Goal: Task Accomplishment & Management: Use online tool/utility

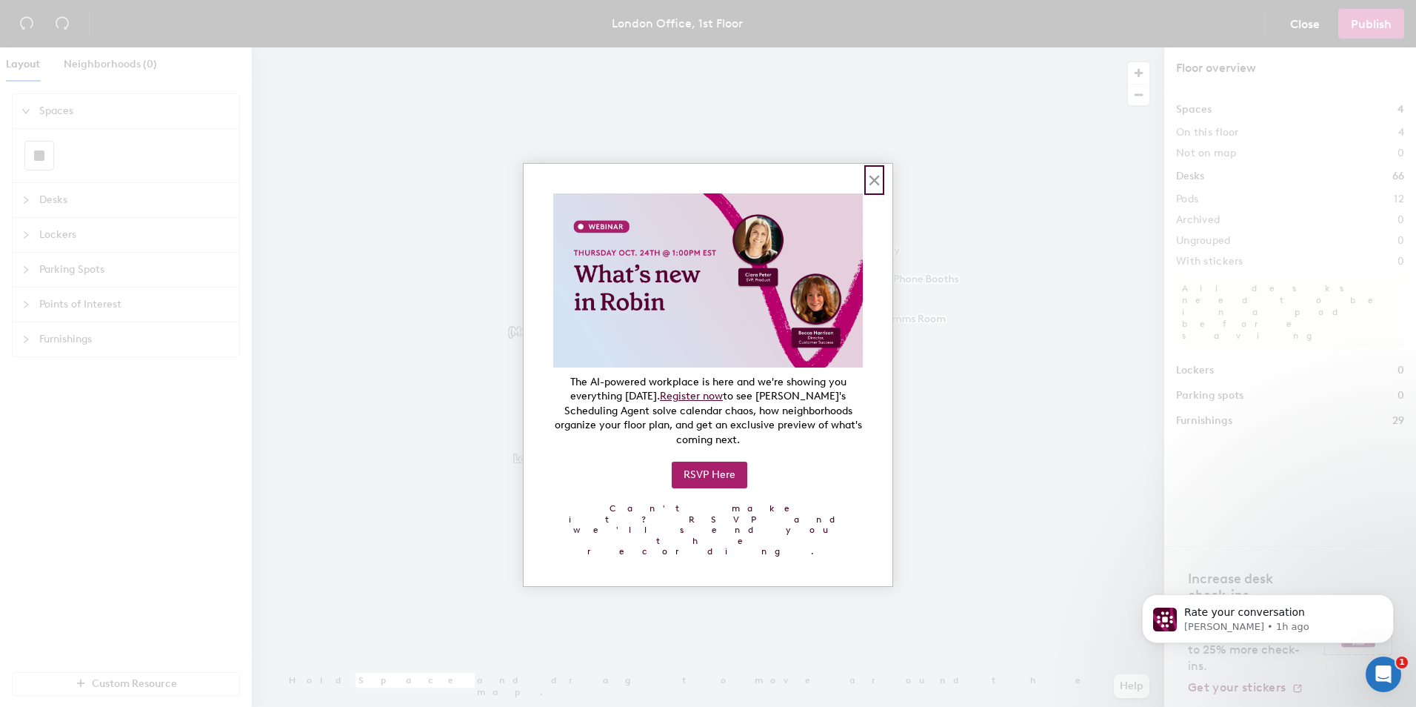
click at [873, 186] on button "×" at bounding box center [875, 180] width 14 height 24
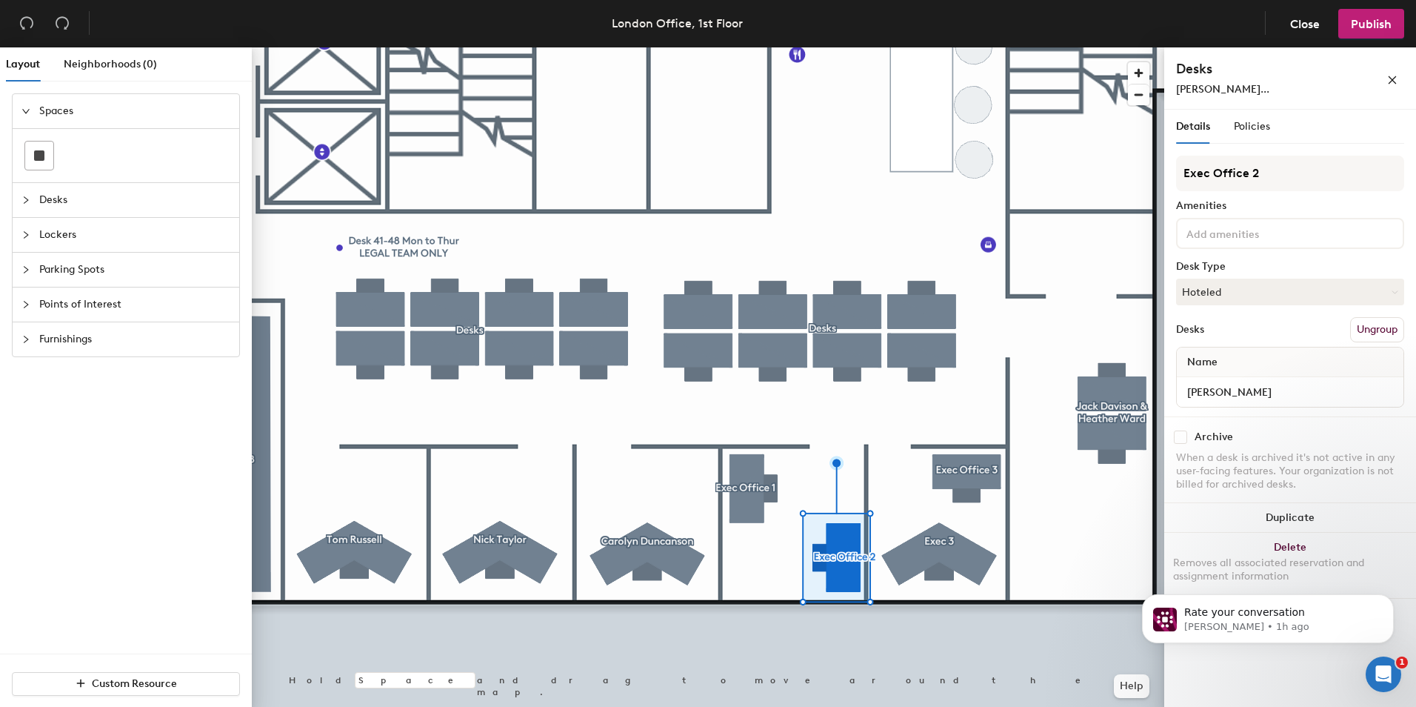
click at [1265, 98] on div "Desks [PERSON_NAME]..." at bounding box center [1291, 78] width 252 height 62
click at [1259, 93] on span "[PERSON_NAME]..." at bounding box center [1222, 89] width 93 height 13
click at [1254, 87] on span "[PERSON_NAME]..." at bounding box center [1222, 89] width 93 height 13
click at [1393, 79] on icon "close" at bounding box center [1393, 80] width 10 height 10
click at [1207, 86] on span "[PERSON_NAME]..." at bounding box center [1222, 89] width 93 height 13
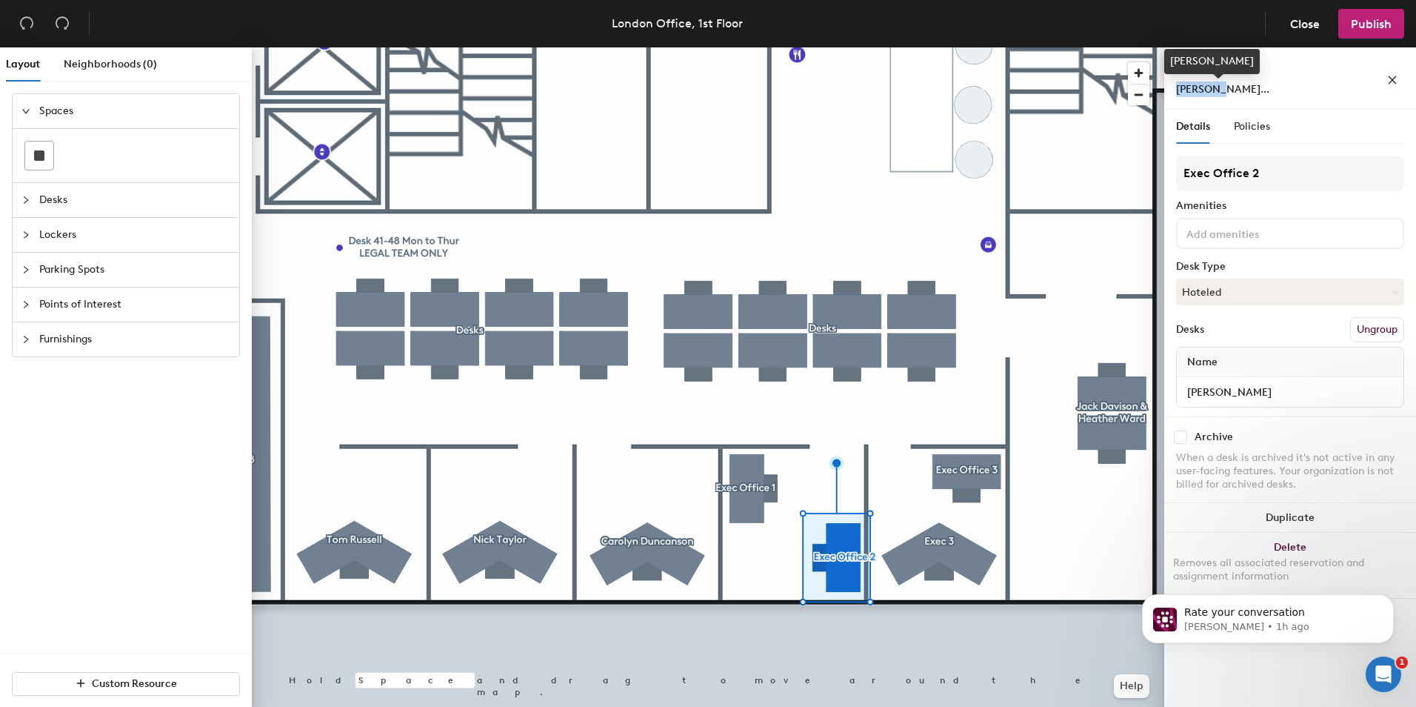
click at [1207, 86] on span "[PERSON_NAME]..." at bounding box center [1222, 89] width 93 height 13
drag, startPoint x: 1207, startPoint y: 86, endPoint x: 1393, endPoint y: 78, distance: 186.1
click at [1393, 78] on icon "close" at bounding box center [1393, 80] width 10 height 10
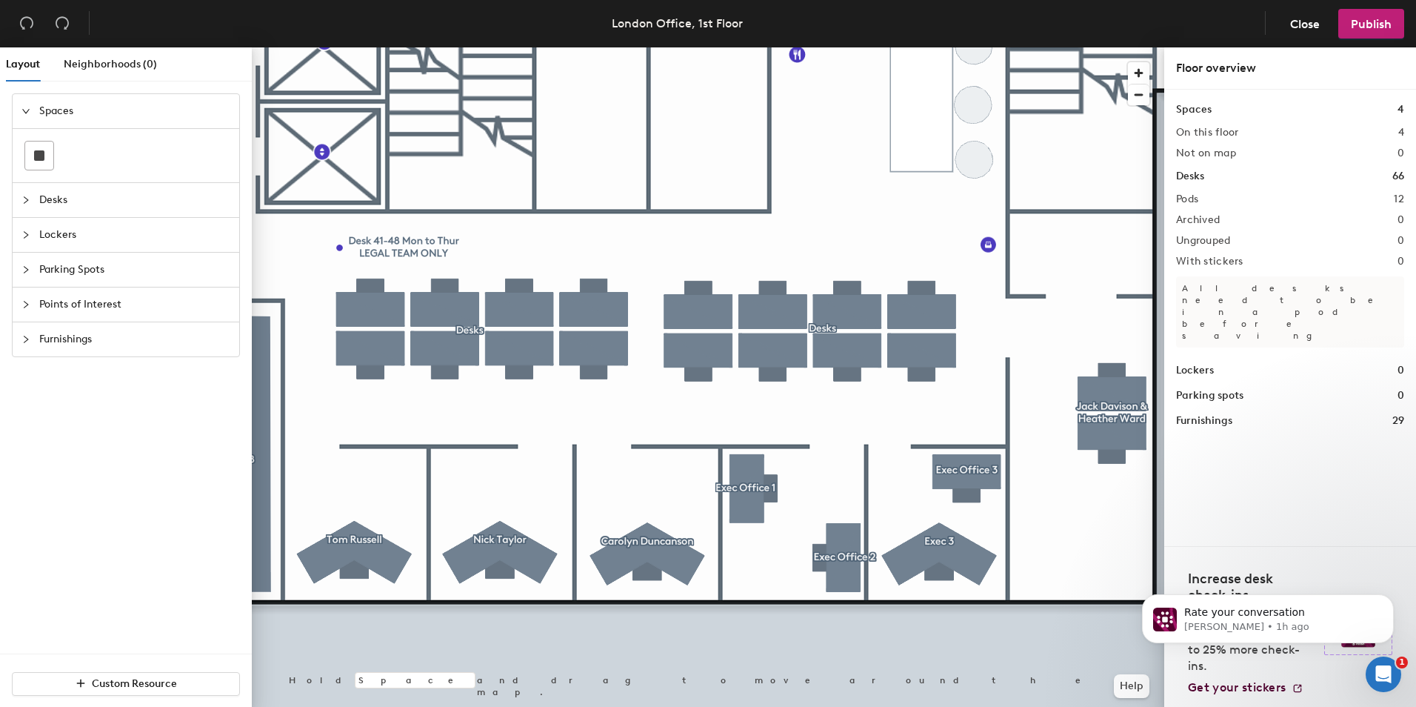
click at [1197, 120] on div "Spaces 4 On this floor 4 Not on map 0 Desks 66 Pods 12 Archived 0 Ungrouped 0 W…" at bounding box center [1290, 264] width 228 height 327
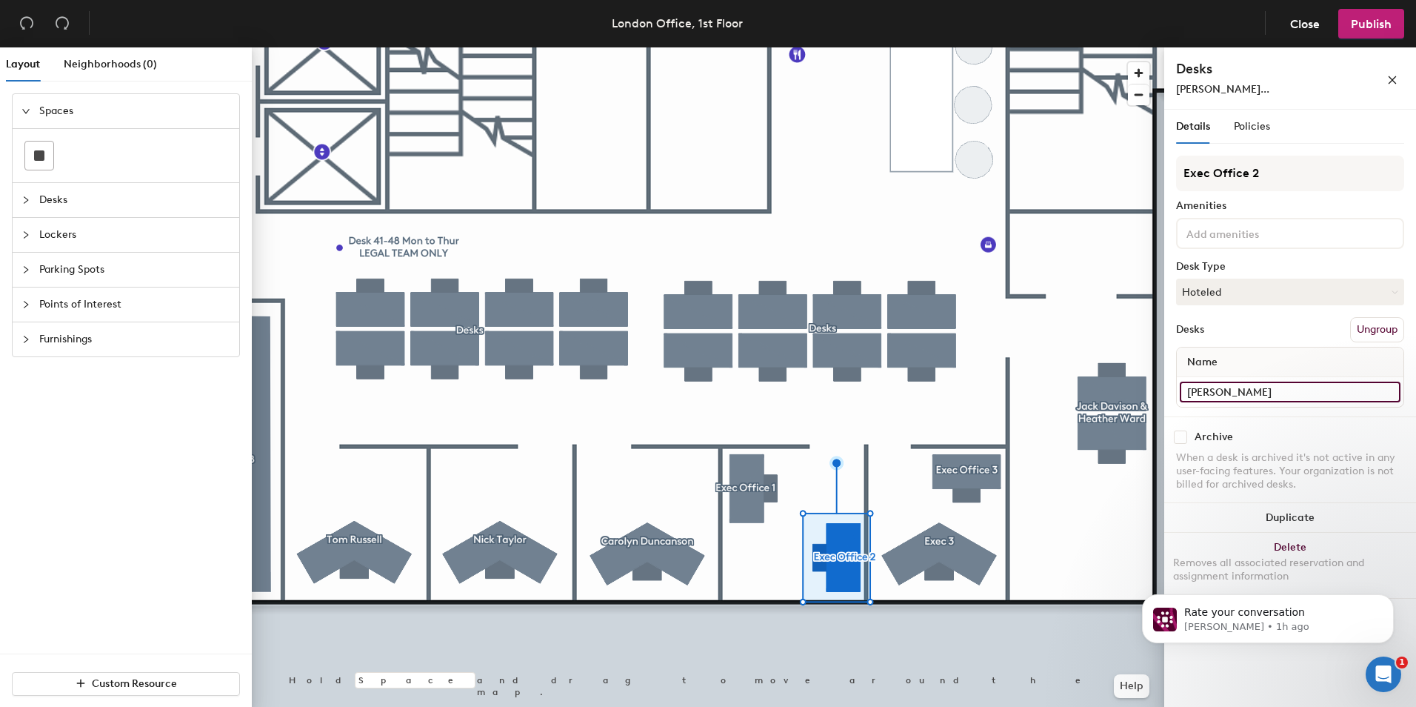
click at [1207, 387] on input "[PERSON_NAME]" at bounding box center [1290, 392] width 221 height 21
click at [1352, 386] on input "[PERSON_NAME]" at bounding box center [1290, 392] width 221 height 21
click at [1157, 390] on div "Layout Neighborhoods (0) Spaces Desks Lockers Parking Spots Points of Interest …" at bounding box center [708, 379] width 1416 height 665
type input "Exec Office 1"
click at [1360, 26] on span "Publish" at bounding box center [1371, 24] width 41 height 14
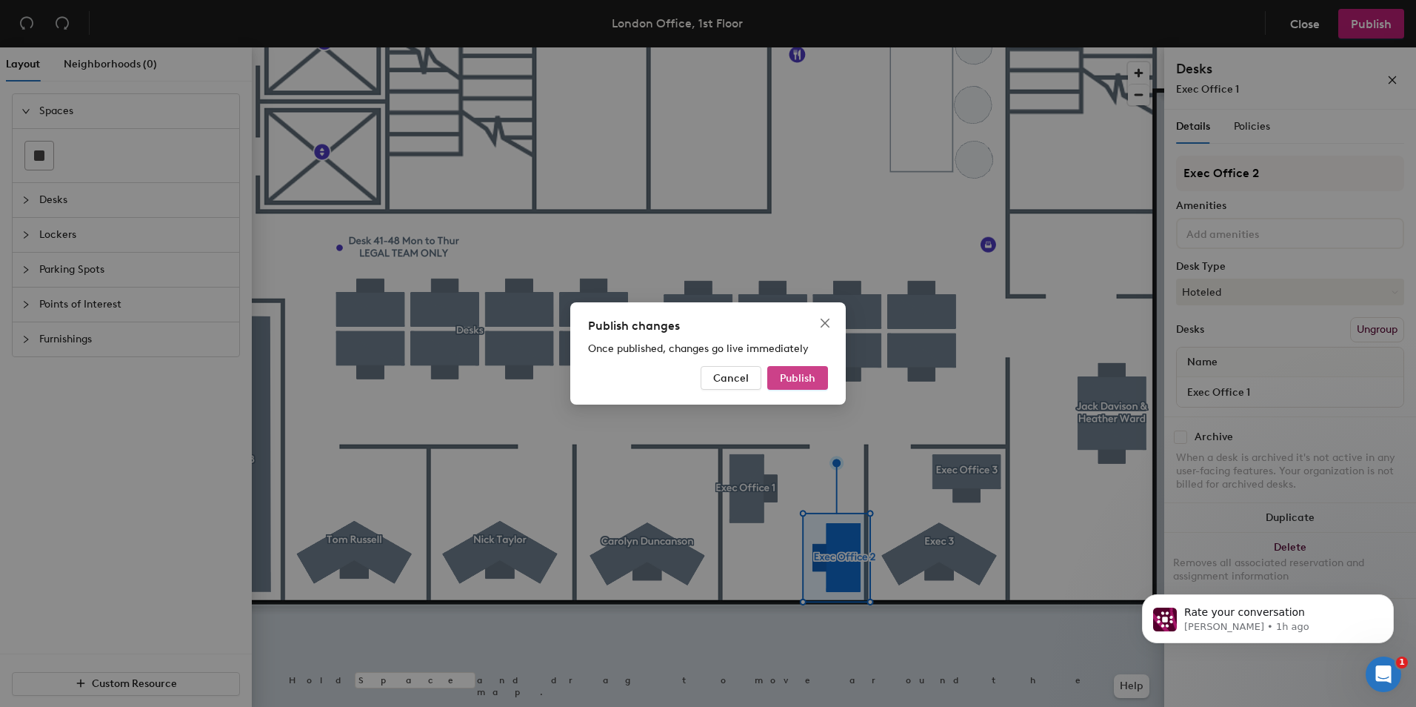
click at [797, 377] on span "Publish" at bounding box center [798, 378] width 36 height 13
